Goal: Communication & Community: Share content

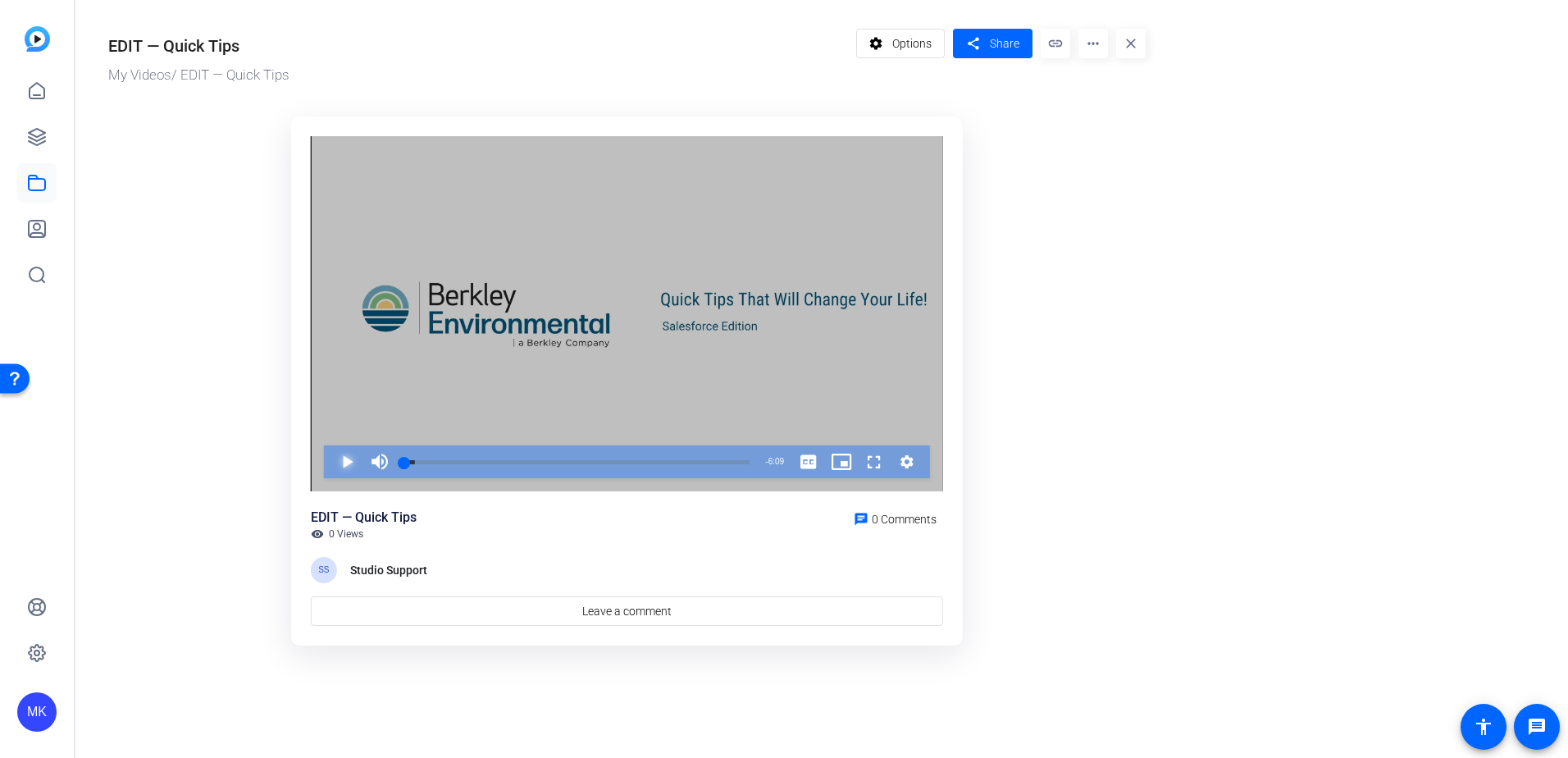
click at [330, 456] on span "Video Player" at bounding box center [330, 462] width 0 height 32
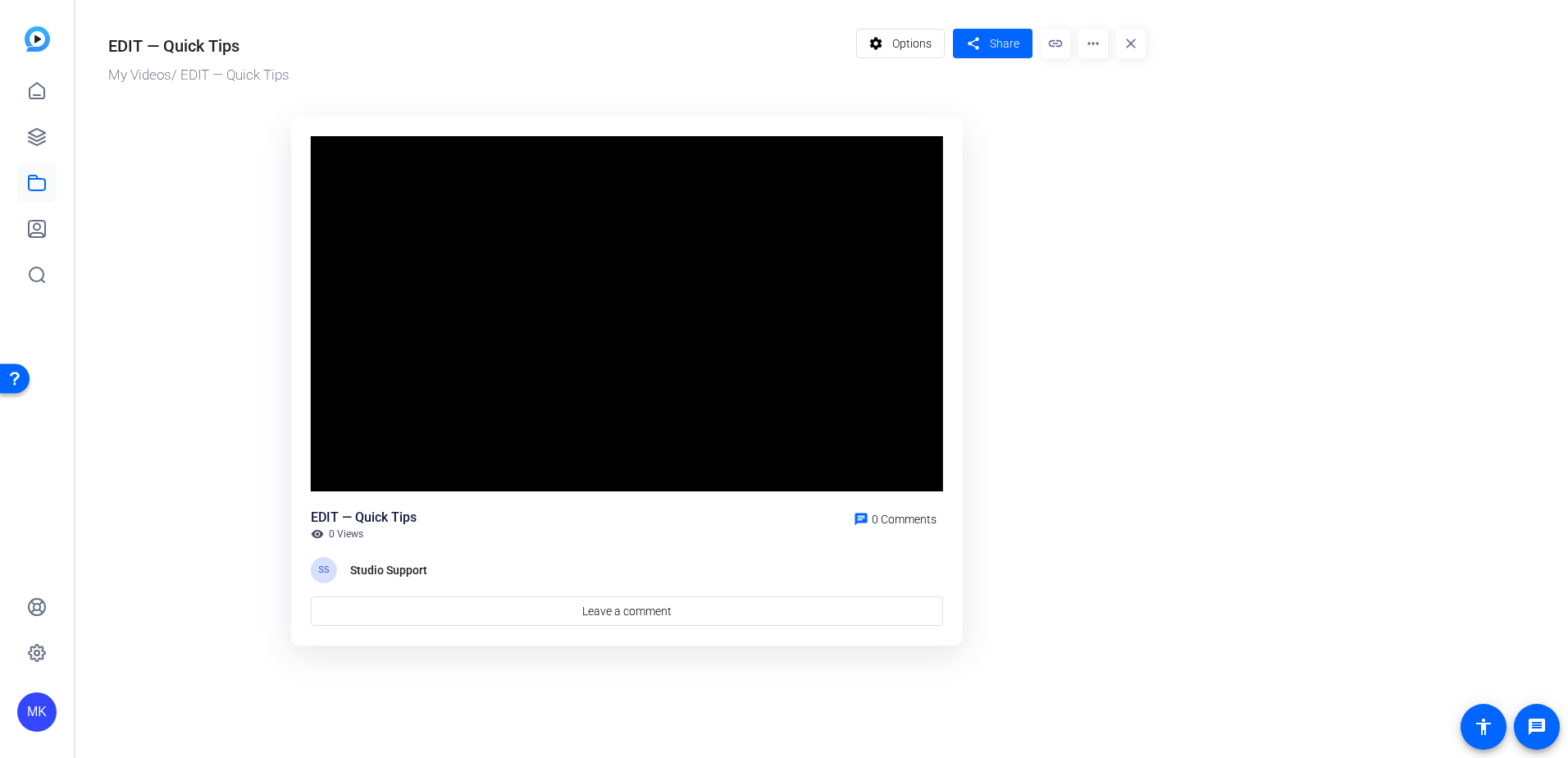
click at [1056, 45] on mat-icon "link" at bounding box center [1055, 43] width 30 height 30
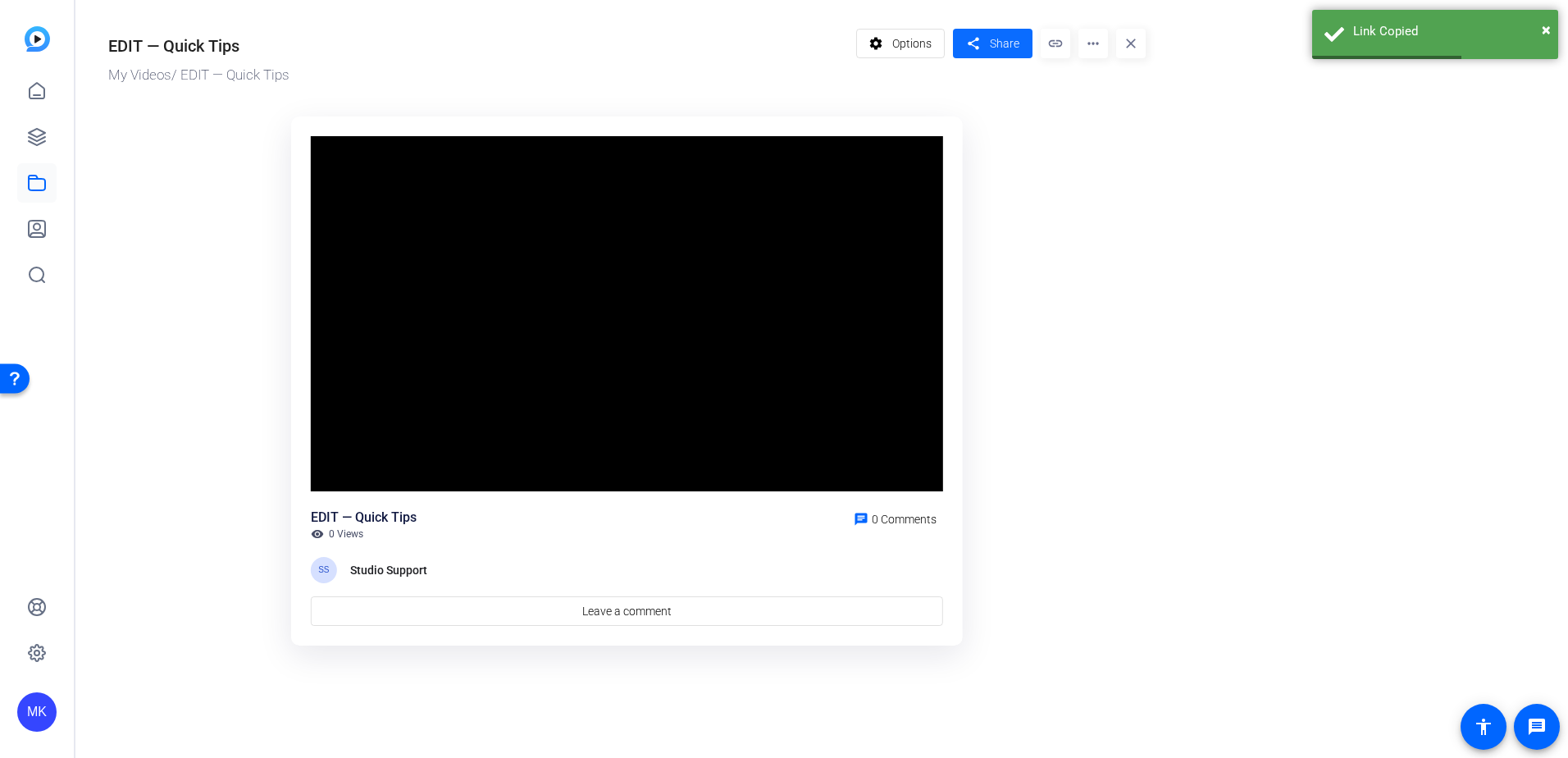
click at [998, 43] on span "Share" at bounding box center [1004, 43] width 30 height 17
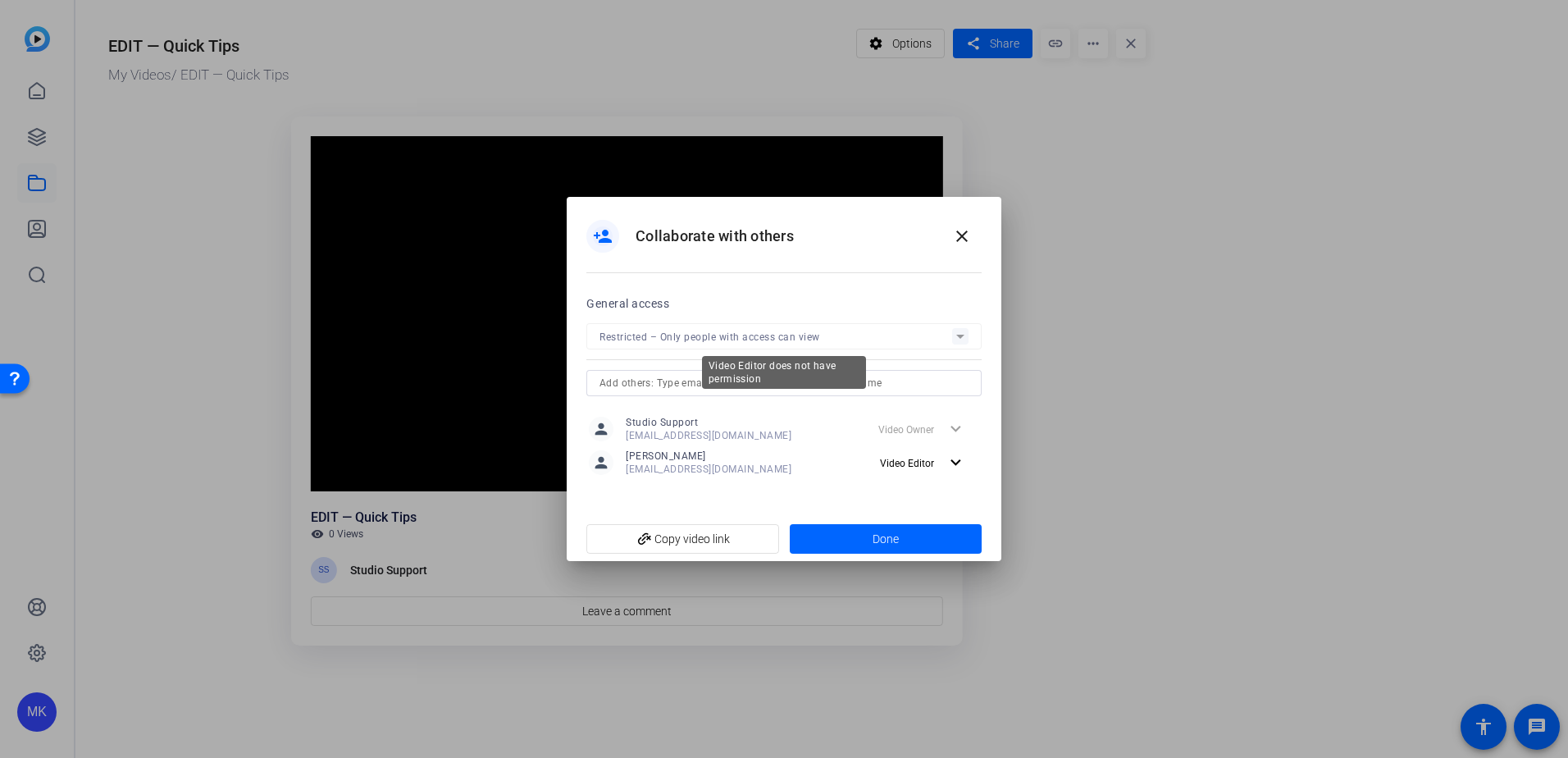
click at [767, 335] on mat-form-field "Restricted – Only people with access can view" at bounding box center [784, 336] width 395 height 26
click at [958, 335] on mat-form-field "Restricted – Only people with access can view" at bounding box center [784, 336] width 395 height 26
click at [800, 381] on input "text" at bounding box center [783, 384] width 369 height 20
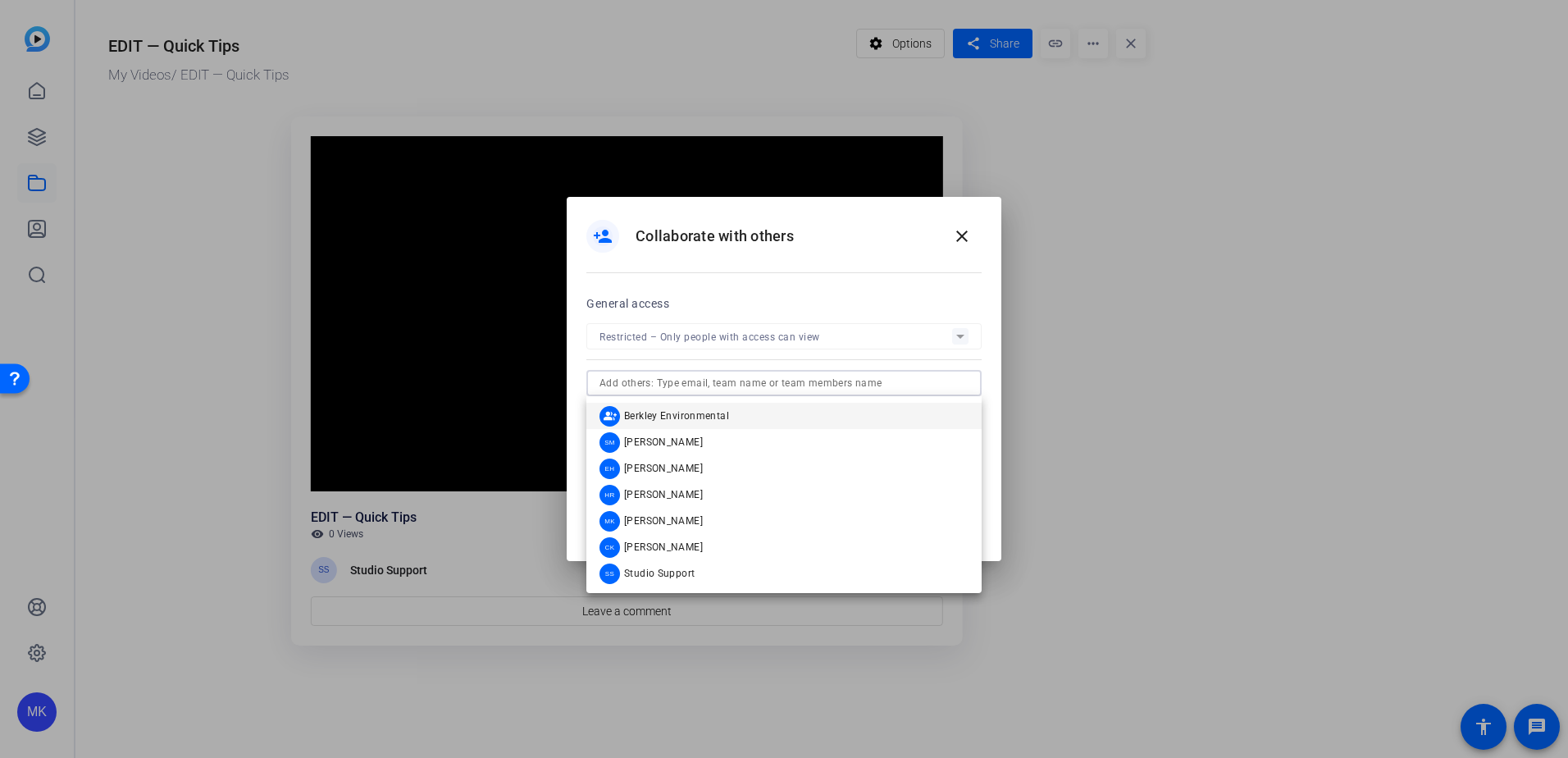
click at [742, 413] on mat-option "group_add Berkley Environmental" at bounding box center [784, 415] width 395 height 26
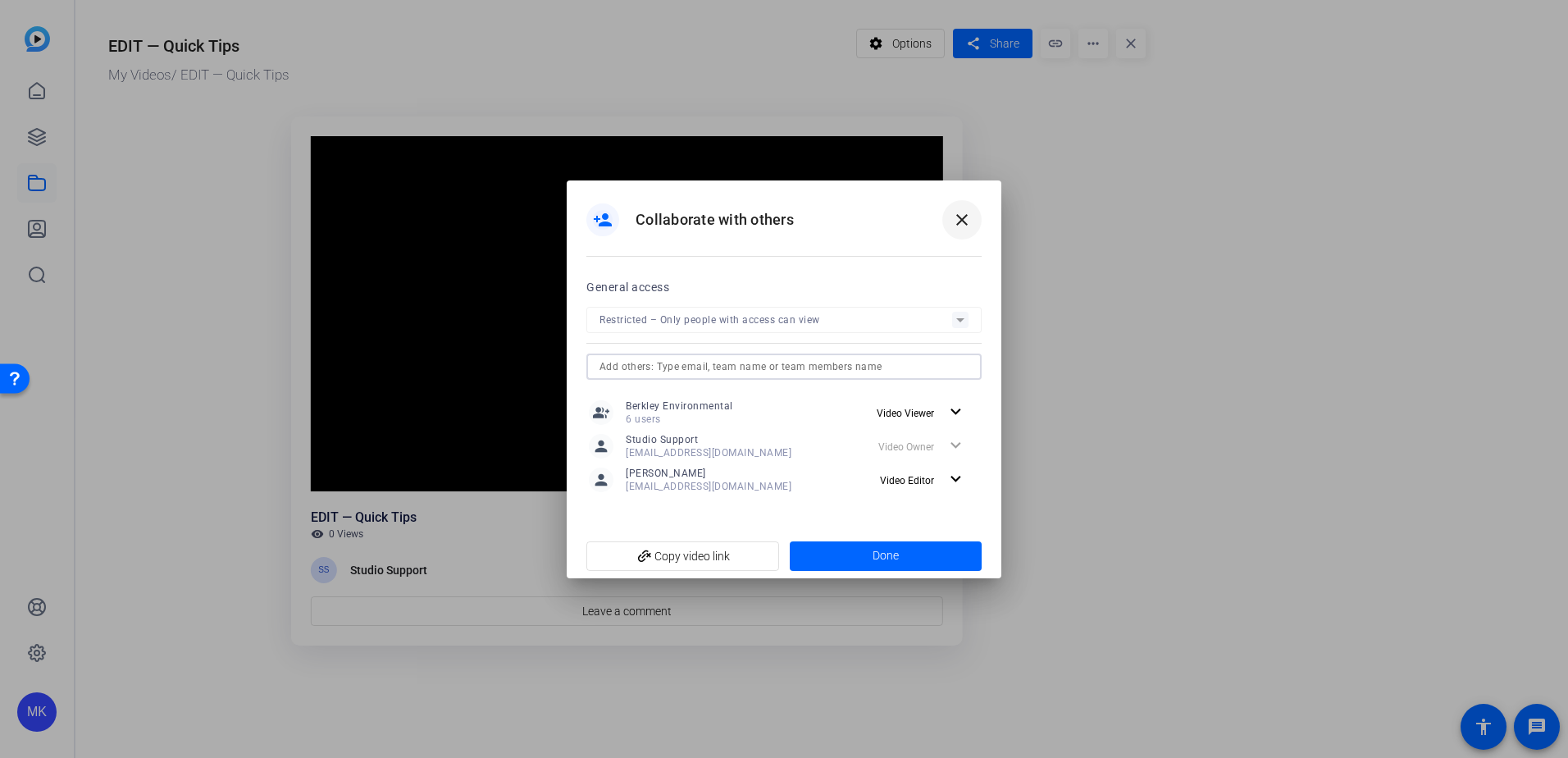
click at [964, 217] on mat-icon "close" at bounding box center [962, 220] width 20 height 20
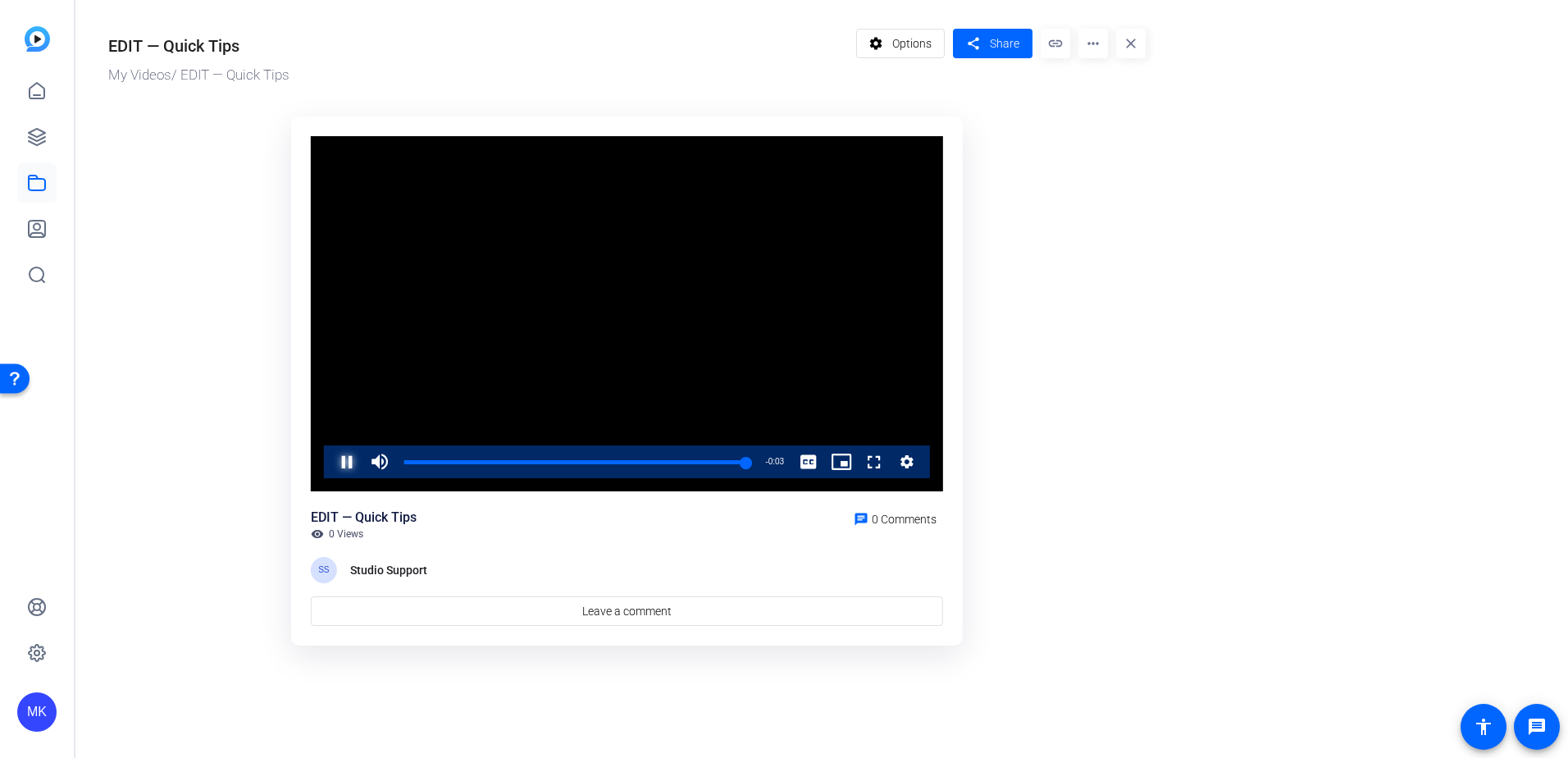
click at [330, 461] on span "Video Player" at bounding box center [330, 462] width 0 height 32
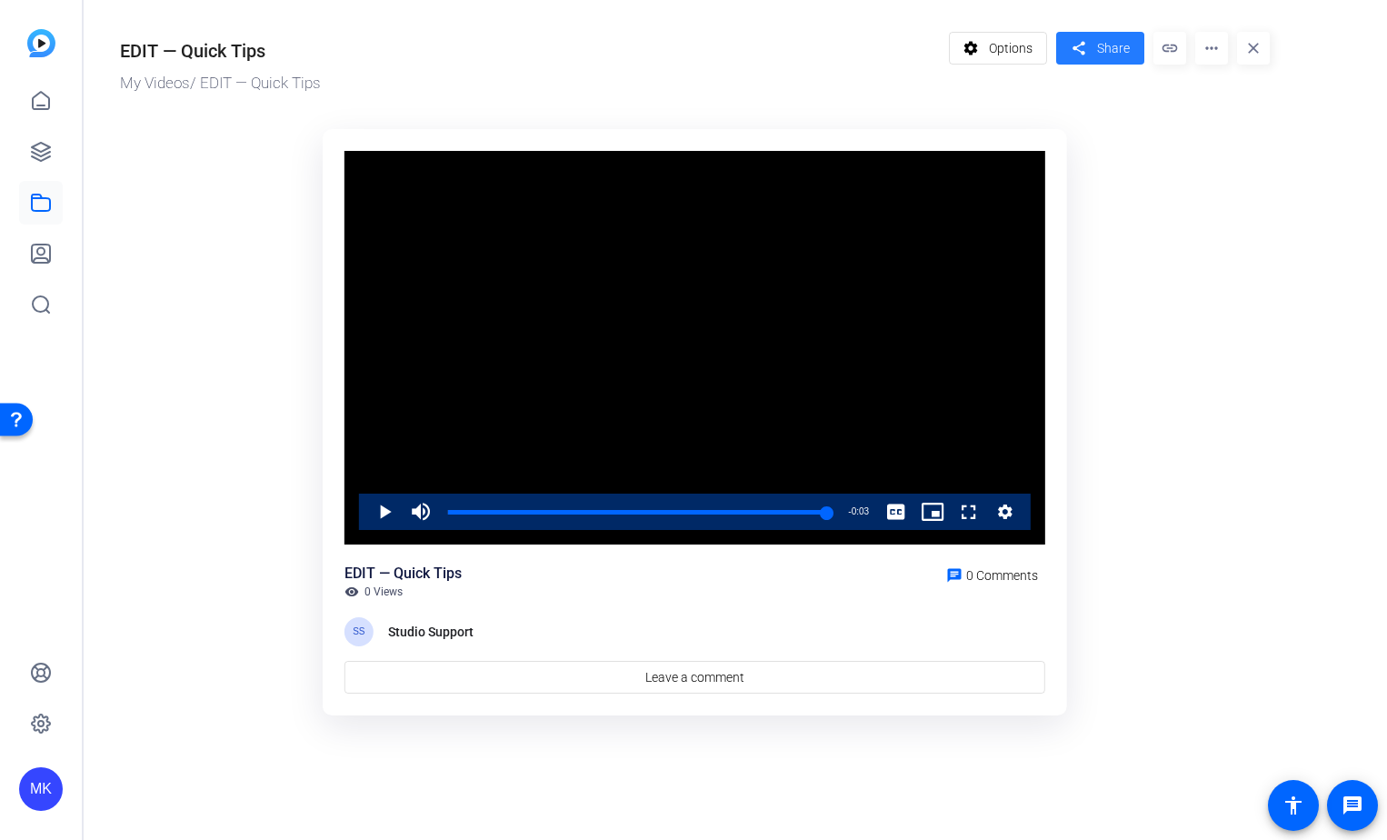
click at [1093, 49] on span at bounding box center [1100, 48] width 88 height 44
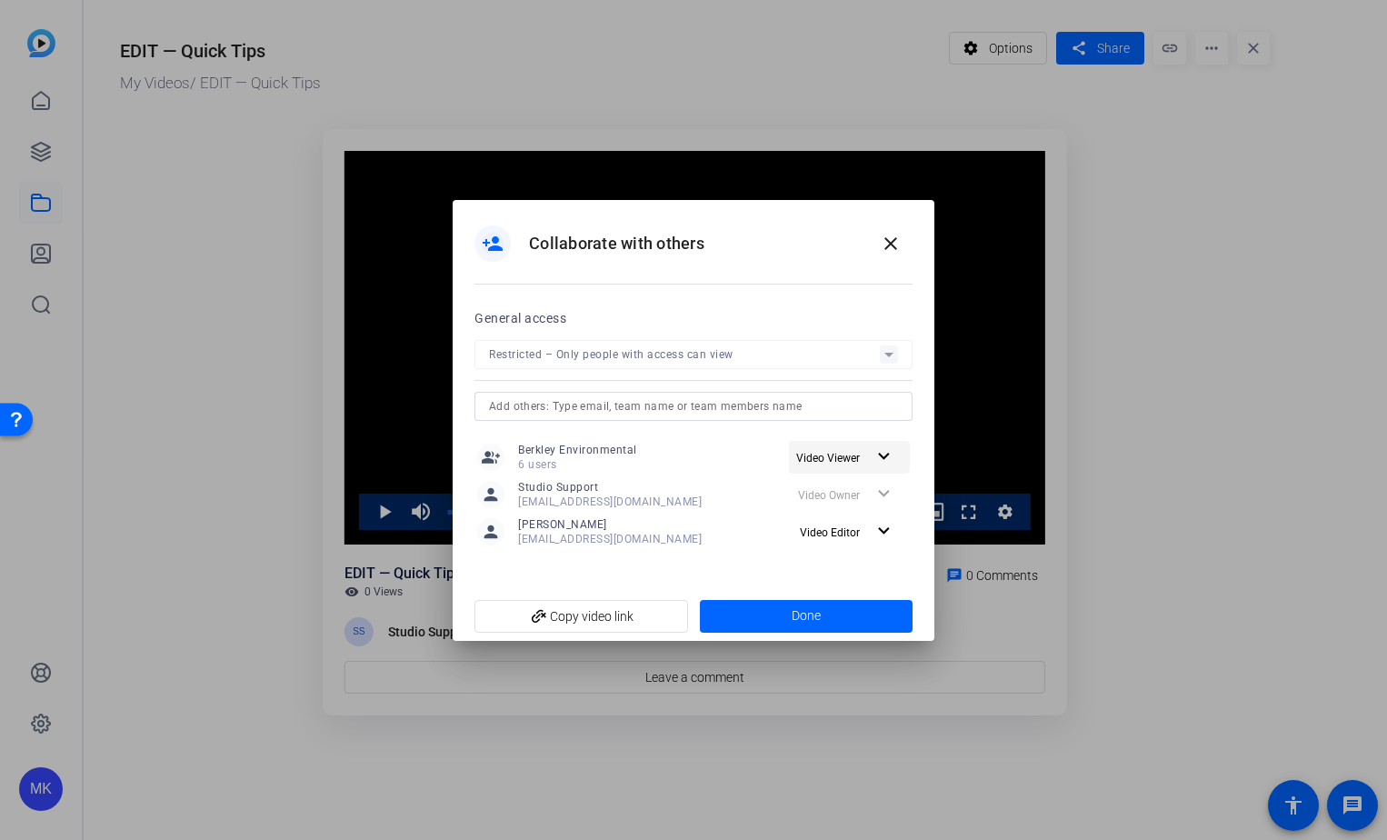
click at [830, 448] on span "Video Viewer" at bounding box center [834, 457] width 76 height 22
click at [552, 451] on div at bounding box center [693, 420] width 1387 height 840
click at [824, 452] on span "Video Viewer" at bounding box center [828, 458] width 64 height 13
click at [914, 290] on div at bounding box center [693, 420] width 1387 height 840
click at [889, 236] on mat-icon "close" at bounding box center [891, 244] width 22 height 22
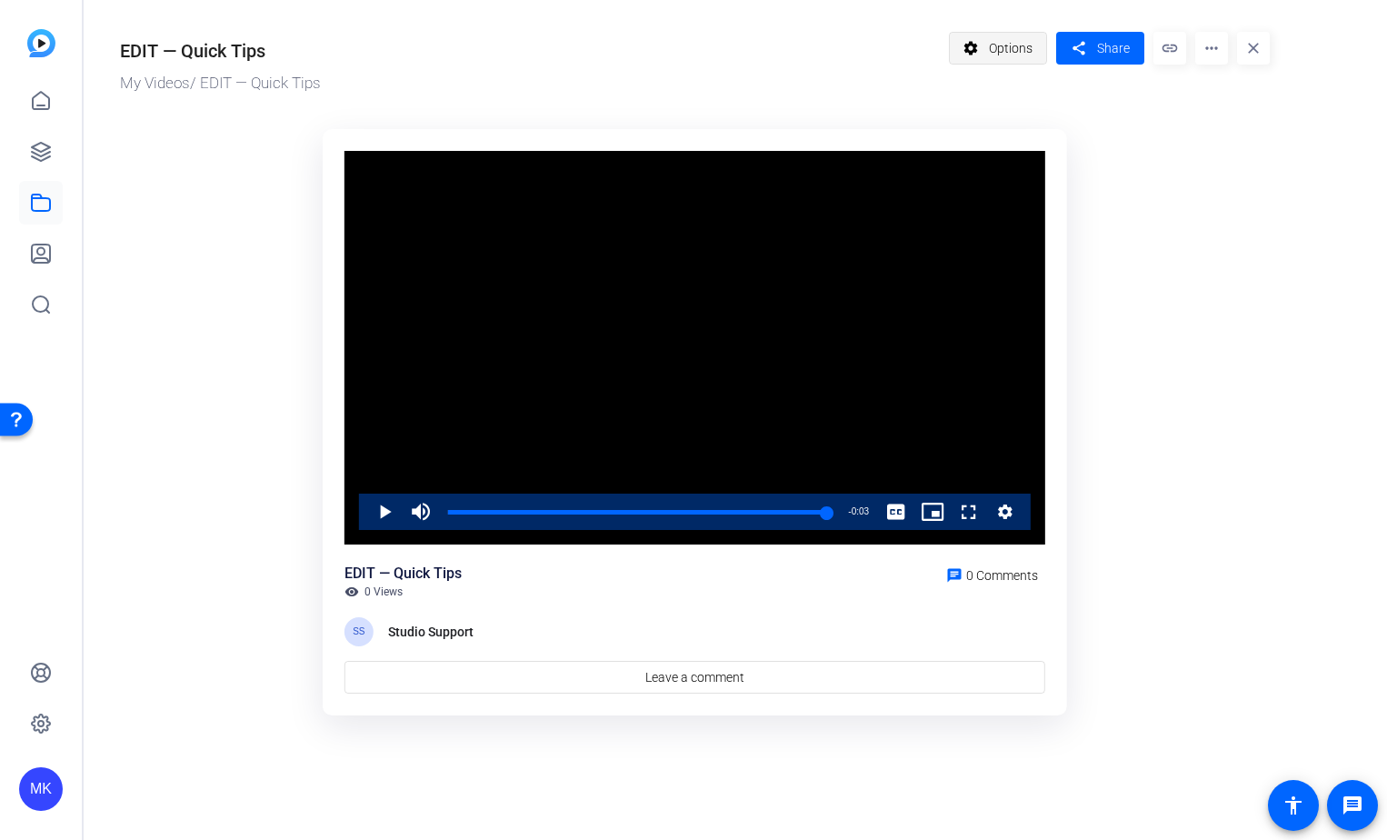
click at [977, 51] on mat-icon "settings" at bounding box center [971, 48] width 23 height 35
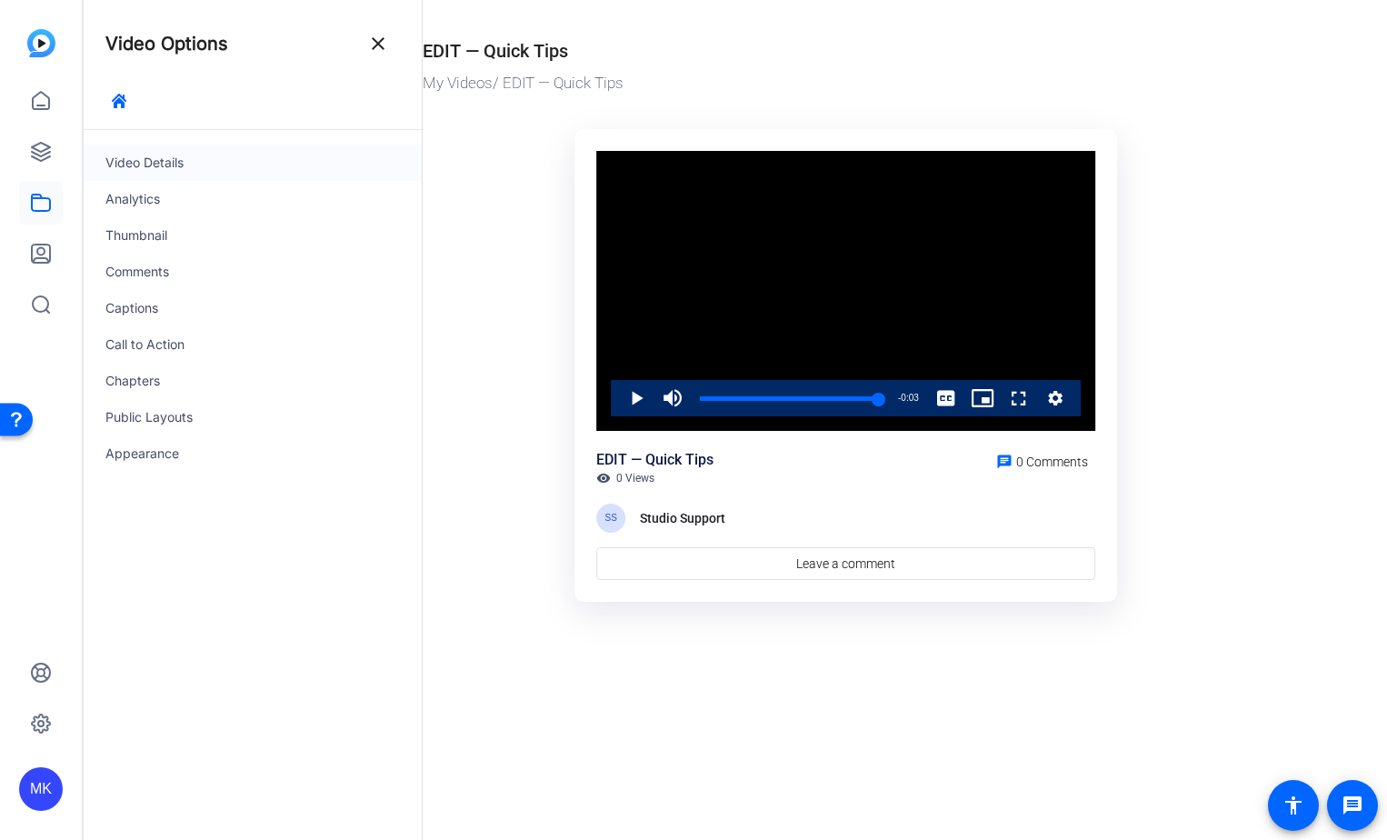
click at [142, 166] on div "Video Details" at bounding box center [253, 163] width 338 height 36
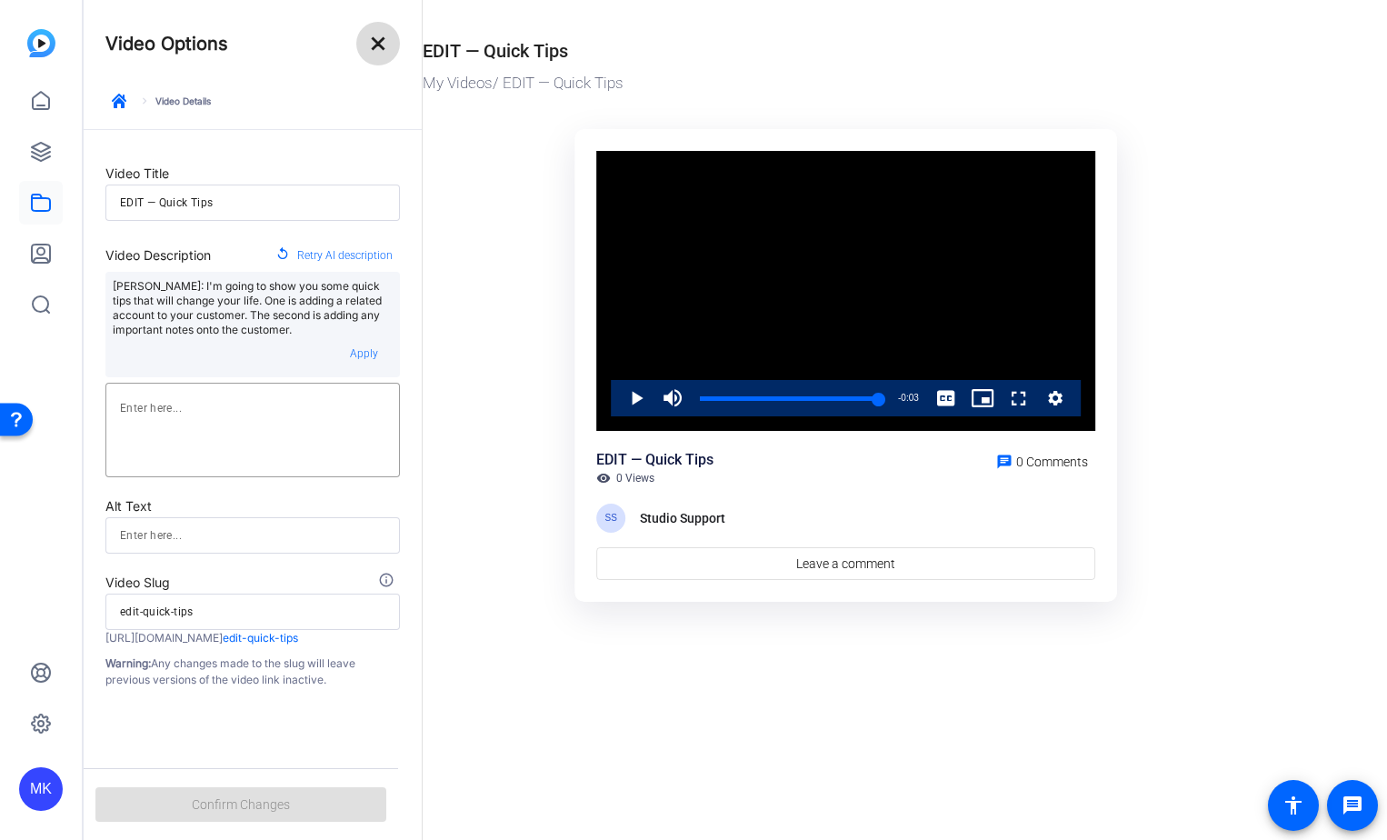
click at [377, 42] on mat-icon "close" at bounding box center [378, 44] width 22 height 22
